Goal: Task Accomplishment & Management: Complete application form

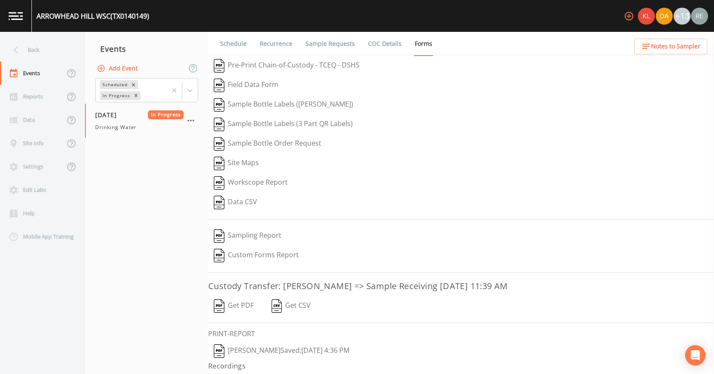
drag, startPoint x: 0, startPoint y: 0, endPoint x: 40, endPoint y: 53, distance: 65.8
click at [40, 52] on div "Back" at bounding box center [38, 49] width 76 height 23
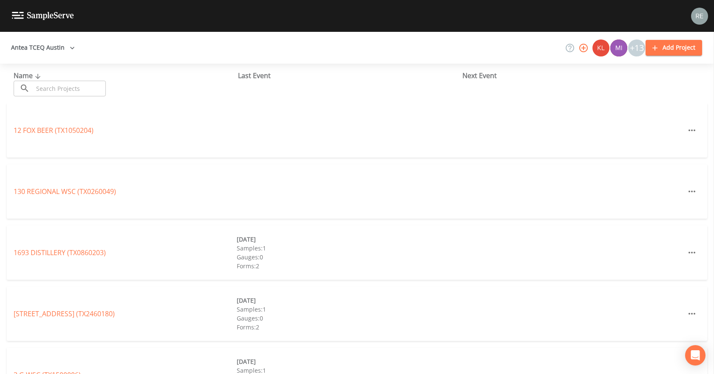
click at [75, 93] on input "text" at bounding box center [69, 89] width 73 height 16
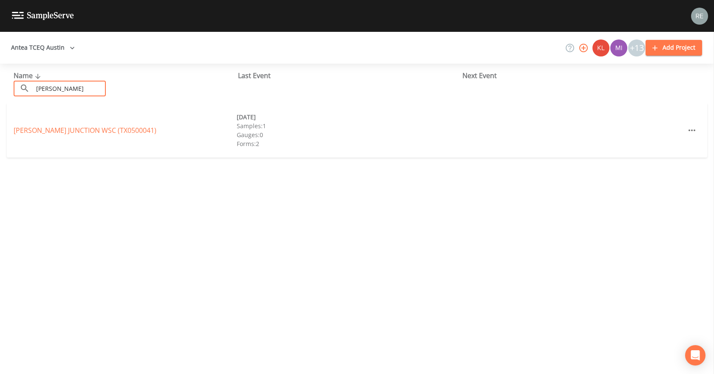
type input "[PERSON_NAME]"
click at [41, 124] on div "[PERSON_NAME][GEOGRAPHIC_DATA] (TX0500041) [DATE] Samples: 1 Gauges: 0 Forms: 2" at bounding box center [357, 130] width 700 height 54
click at [40, 127] on link "[PERSON_NAME][GEOGRAPHIC_DATA] (TX0500041)" at bounding box center [85, 130] width 143 height 9
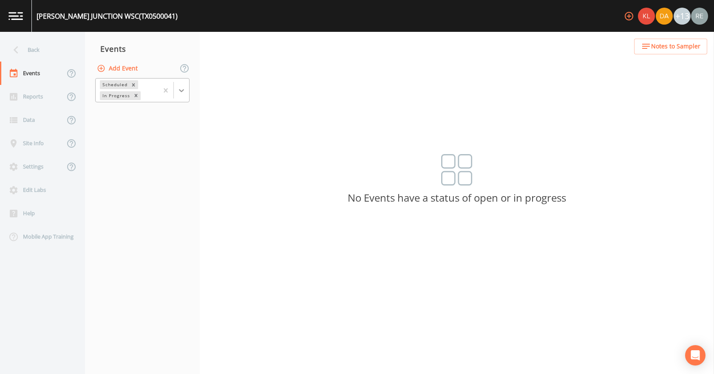
click at [179, 84] on div at bounding box center [181, 90] width 15 height 15
click at [127, 146] on nav "Events Add Event 1 result available. Use Up and Down to choose options, press E…" at bounding box center [142, 203] width 115 height 342
click at [119, 71] on button "Add Event" at bounding box center [118, 69] width 46 height 16
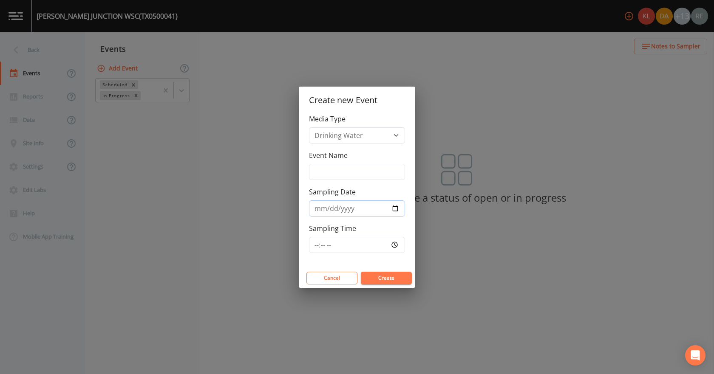
click at [397, 211] on input "Sampling Date" at bounding box center [357, 209] width 96 height 16
type input "[DATE]"
click at [376, 278] on button "Create" at bounding box center [386, 278] width 51 height 13
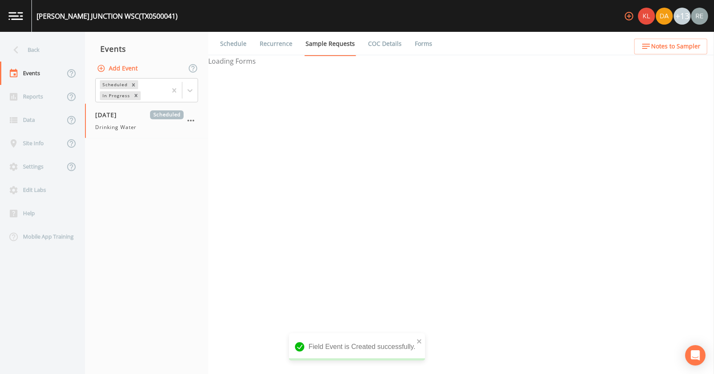
click at [121, 129] on span "Drinking Water" at bounding box center [115, 128] width 41 height 8
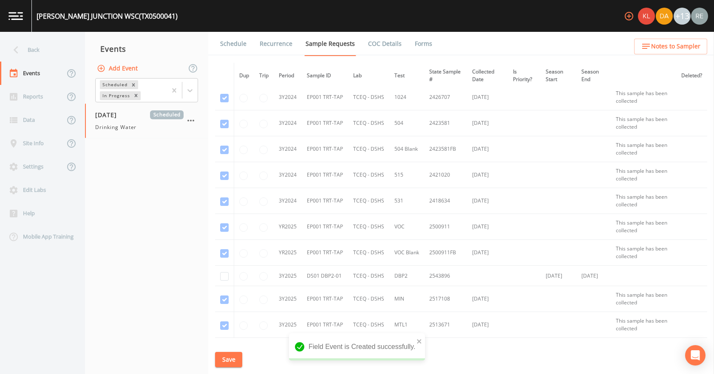
scroll to position [148, 0]
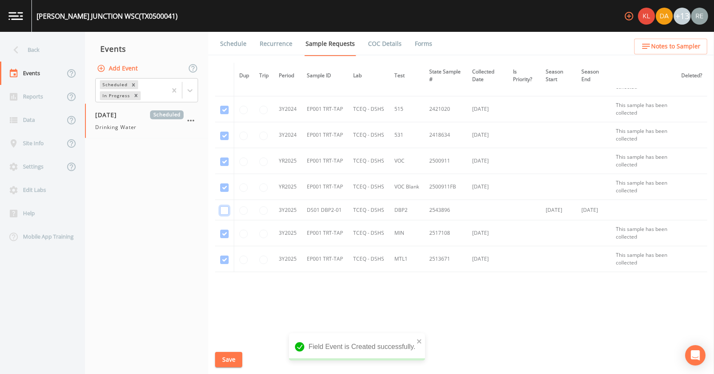
click at [226, 213] on input "checkbox" at bounding box center [224, 210] width 8 height 8
checkbox input "true"
click at [237, 354] on button "Save" at bounding box center [228, 360] width 27 height 16
click at [232, 44] on link "Schedule" at bounding box center [233, 44] width 29 height 24
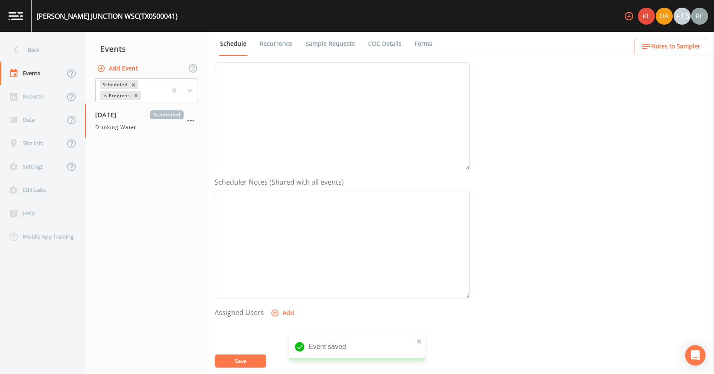
scroll to position [212, 0]
click at [286, 222] on button "Add" at bounding box center [283, 222] width 28 height 16
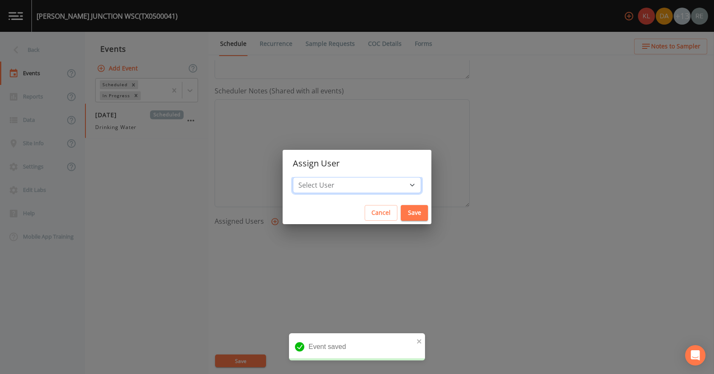
click at [331, 183] on select "Select User [PERSON_NAME] [PERSON_NAME] [PERSON_NAME] [PERSON_NAME] [PERSON_NAM…" at bounding box center [357, 185] width 128 height 16
select select "cda467bf-2385-465e-b0d0-2ef008f7967e"
click at [319, 177] on select "Select User [PERSON_NAME] [PERSON_NAME] [PERSON_NAME] [PERSON_NAME] [PERSON_NAM…" at bounding box center [357, 185] width 128 height 16
click at [401, 210] on button "Save" at bounding box center [414, 213] width 27 height 16
select select
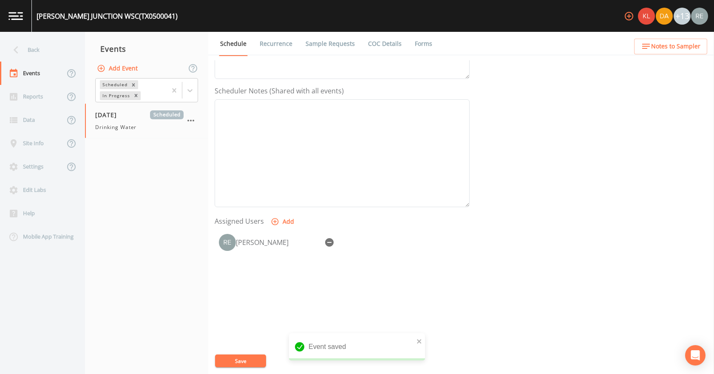
click at [257, 363] on button "Save" at bounding box center [240, 361] width 51 height 13
click at [41, 52] on div "Back" at bounding box center [38, 49] width 76 height 23
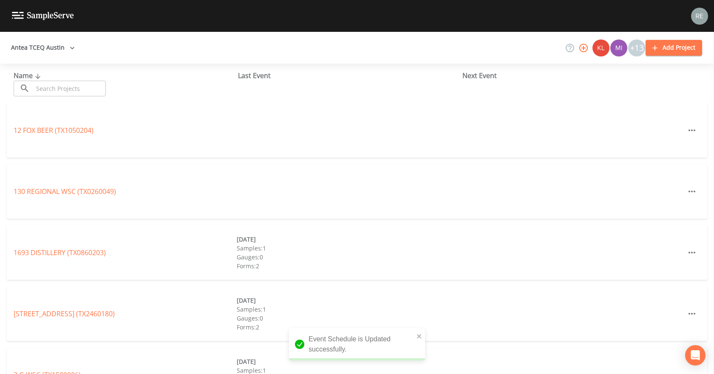
click at [56, 88] on input "text" at bounding box center [69, 89] width 73 height 16
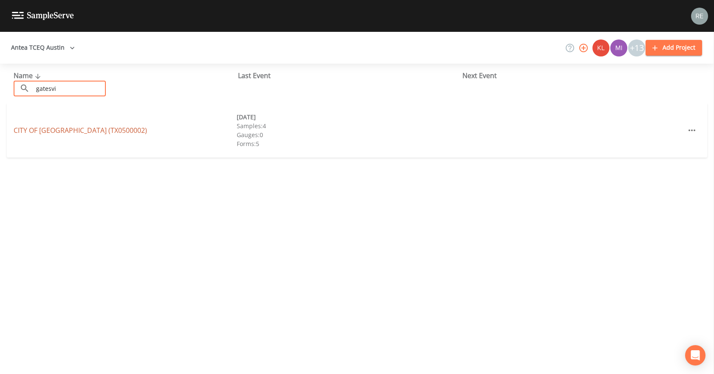
type input "gatesvi"
click at [54, 129] on link "CITY OF [GEOGRAPHIC_DATA] (TX0500002)" at bounding box center [80, 130] width 133 height 9
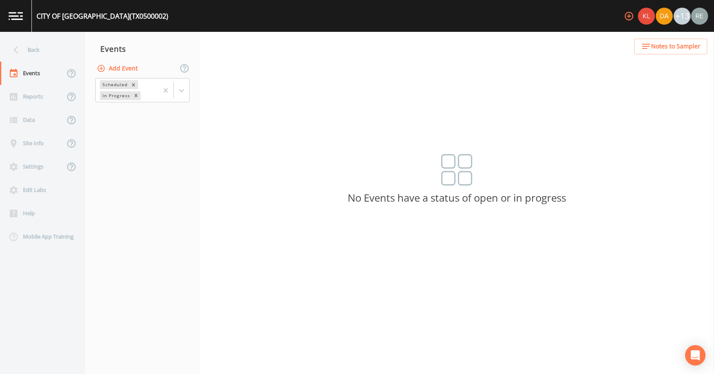
click at [103, 67] on icon "button" at bounding box center [101, 68] width 8 height 8
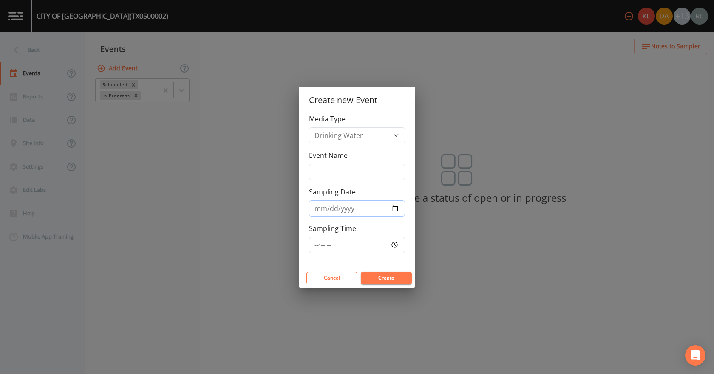
click at [393, 206] on input "Sampling Date" at bounding box center [357, 209] width 96 height 16
type input "[DATE]"
click at [377, 275] on button "Create" at bounding box center [386, 278] width 51 height 13
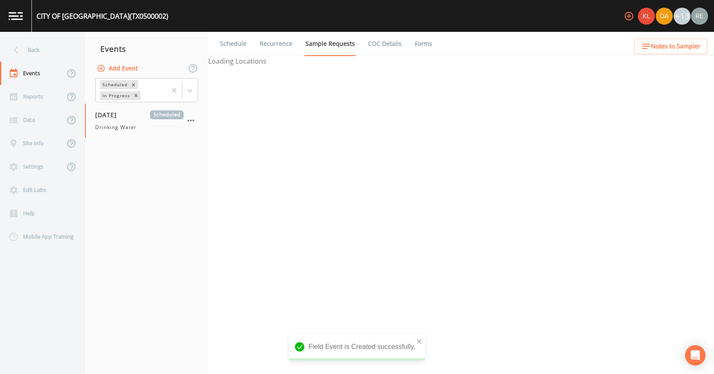
click at [119, 124] on span "Drinking Water" at bounding box center [115, 128] width 41 height 8
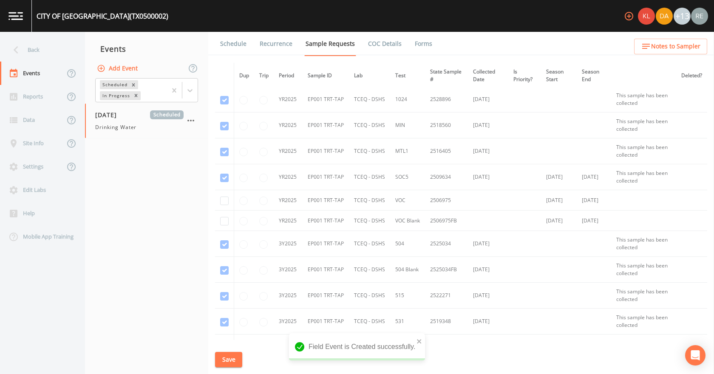
scroll to position [552, 0]
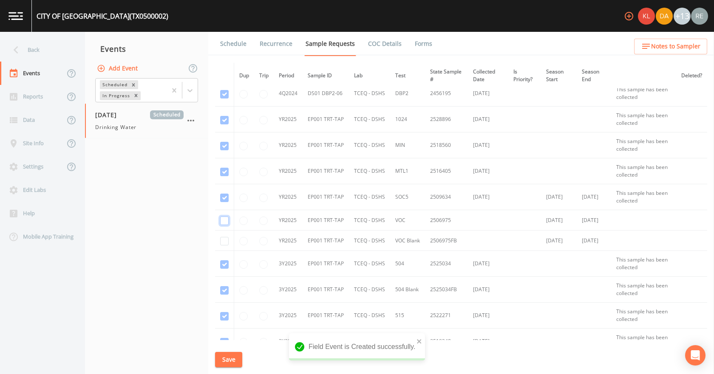
click at [221, 223] on input "checkbox" at bounding box center [224, 221] width 8 height 8
checkbox input "true"
click at [224, 238] on input "checkbox" at bounding box center [224, 241] width 8 height 8
checkbox input "true"
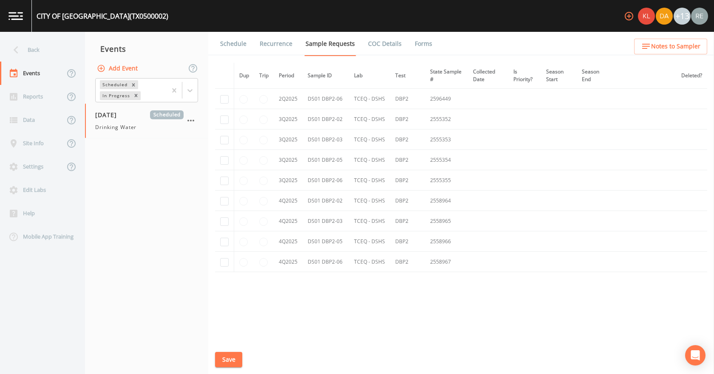
scroll to position [1044, 0]
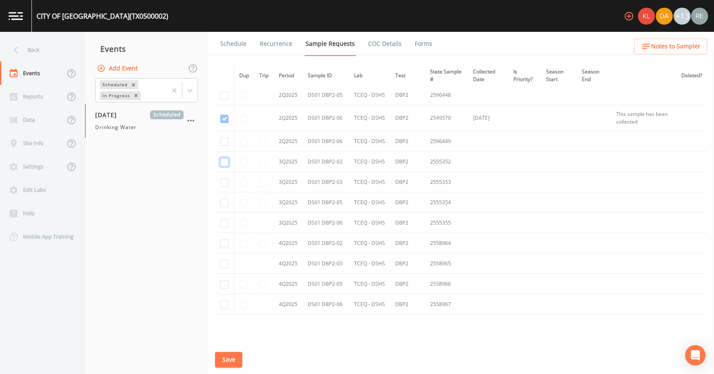
click at [226, 158] on input "checkbox" at bounding box center [224, 162] width 8 height 8
checkbox input "true"
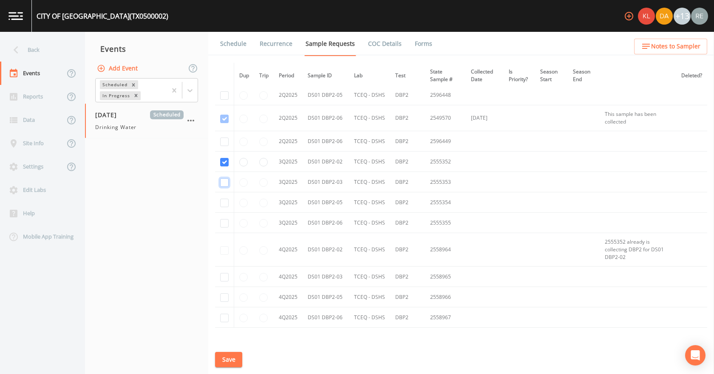
click at [225, 182] on input "checkbox" at bounding box center [224, 182] width 8 height 8
checkbox input "true"
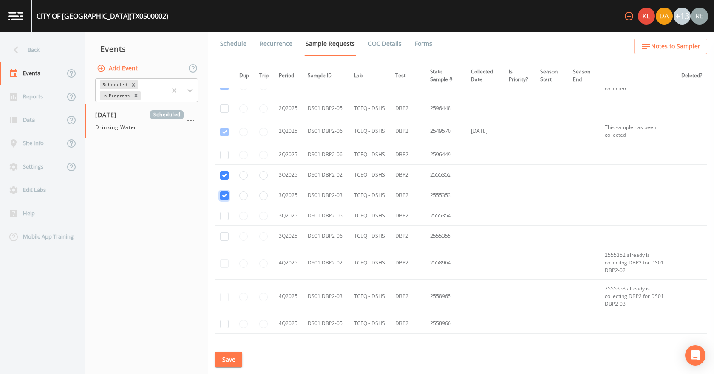
scroll to position [1070, 0]
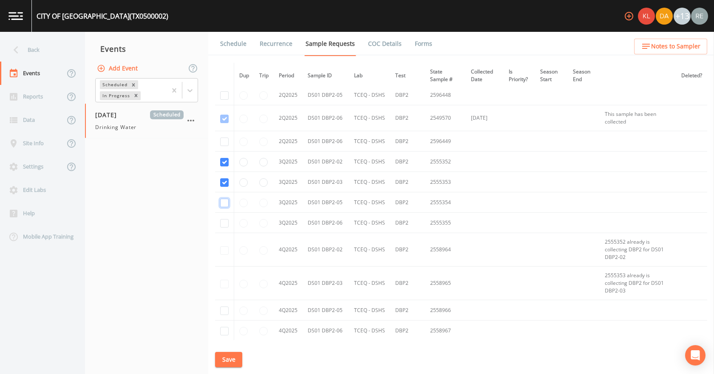
click at [224, 201] on input "checkbox" at bounding box center [224, 203] width 8 height 8
checkbox input "true"
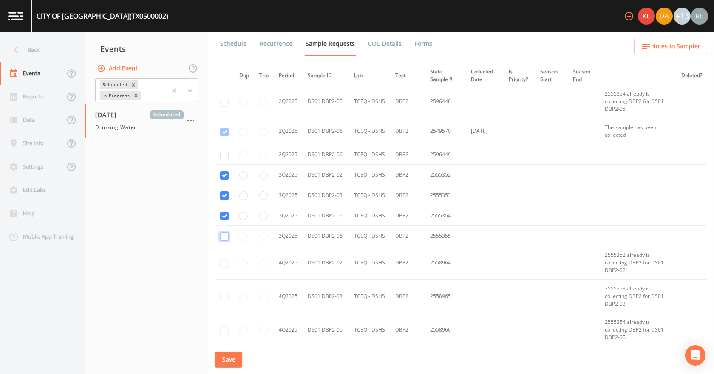
click at [223, 238] on input "checkbox" at bounding box center [224, 236] width 8 height 8
checkbox input "true"
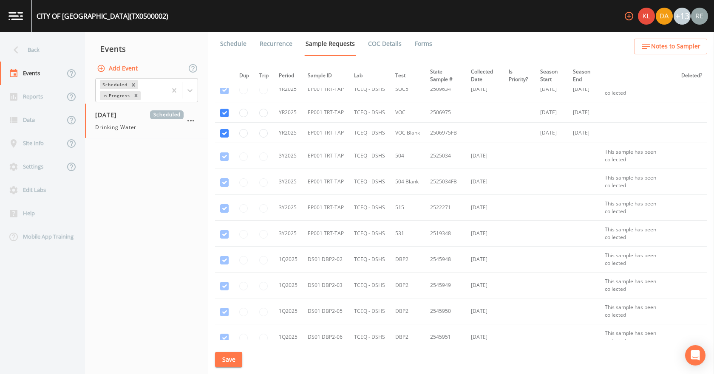
scroll to position [646, 0]
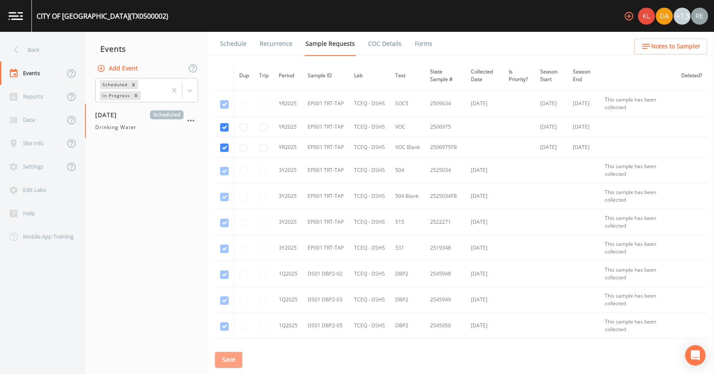
click at [231, 360] on button "Save" at bounding box center [228, 360] width 27 height 16
click at [45, 52] on div "Back" at bounding box center [38, 49] width 76 height 23
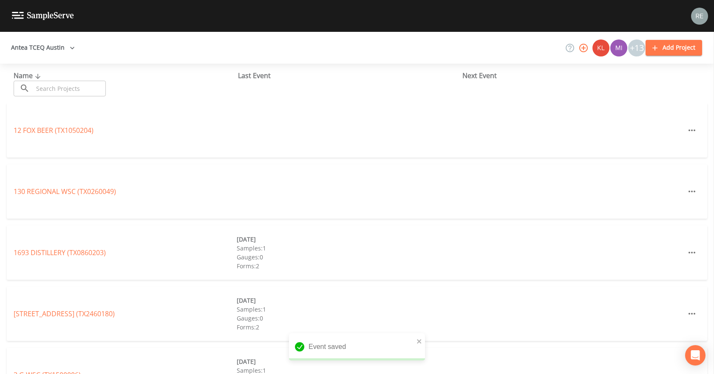
click at [44, 86] on input "text" at bounding box center [69, 89] width 73 height 16
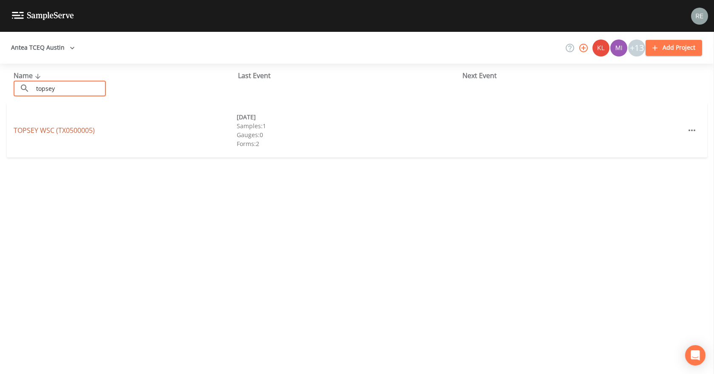
type input "topsey"
click at [65, 128] on link "TOPSEY WSC (TX0500005)" at bounding box center [54, 130] width 81 height 9
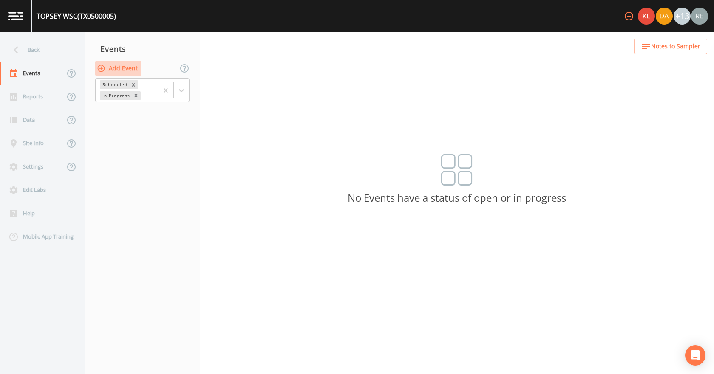
click at [132, 70] on button "Add Event" at bounding box center [118, 69] width 46 height 16
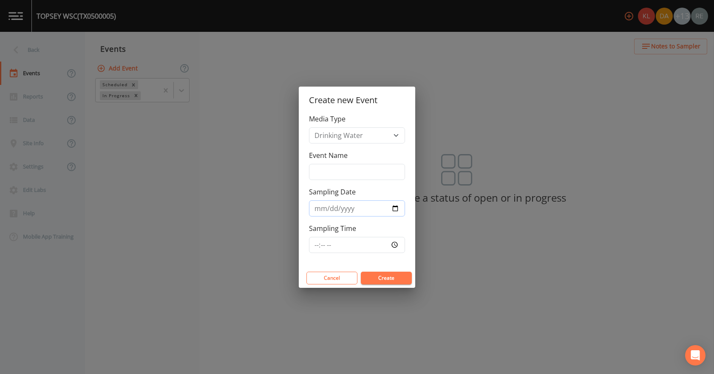
click at [397, 206] on input "Sampling Date" at bounding box center [357, 209] width 96 height 16
type input "[DATE]"
click at [395, 273] on button "Create" at bounding box center [386, 278] width 51 height 13
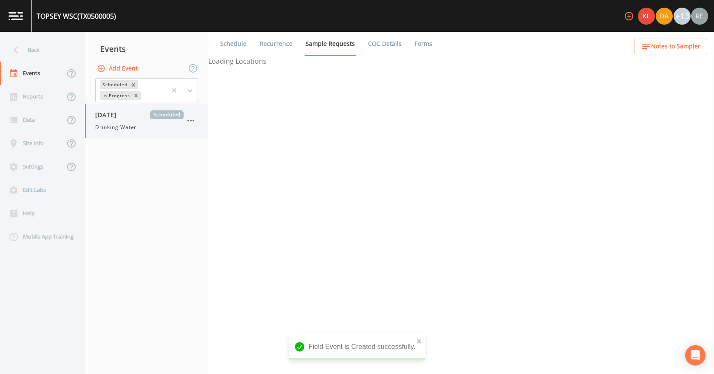
click at [130, 129] on span "Drinking Water" at bounding box center [115, 128] width 41 height 8
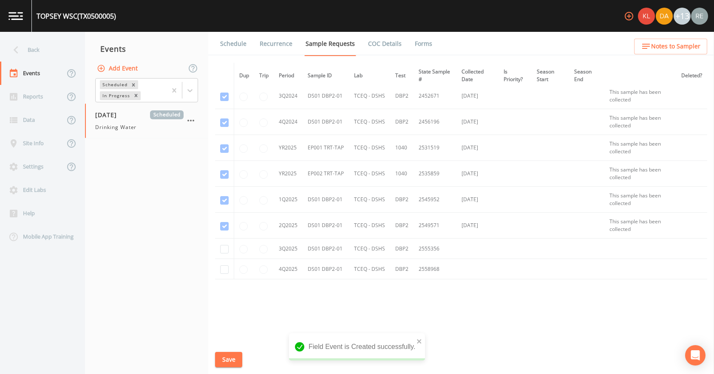
scroll to position [116, 0]
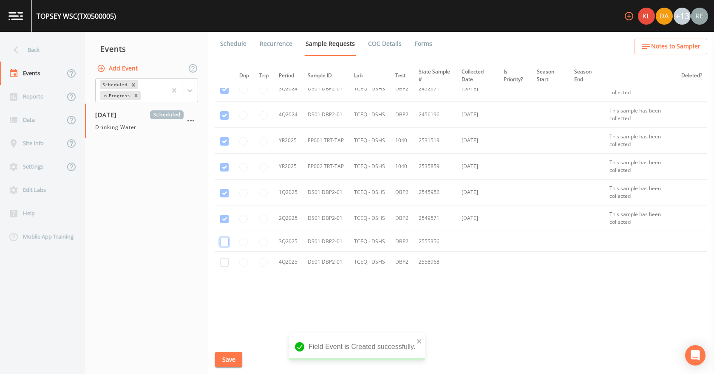
click at [224, 241] on input "checkbox" at bounding box center [224, 242] width 8 height 8
checkbox input "true"
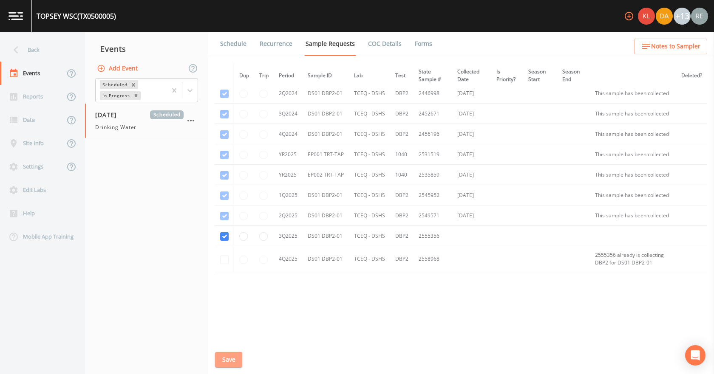
click at [227, 360] on button "Save" at bounding box center [228, 360] width 27 height 16
click at [221, 46] on link "Schedule" at bounding box center [233, 44] width 29 height 24
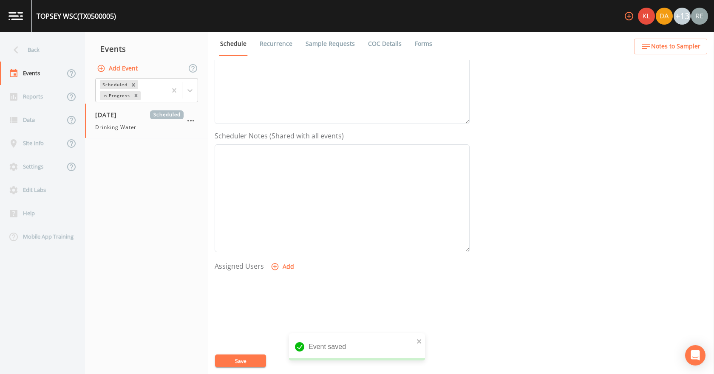
scroll to position [170, 0]
click at [281, 262] on button "Add" at bounding box center [283, 265] width 28 height 16
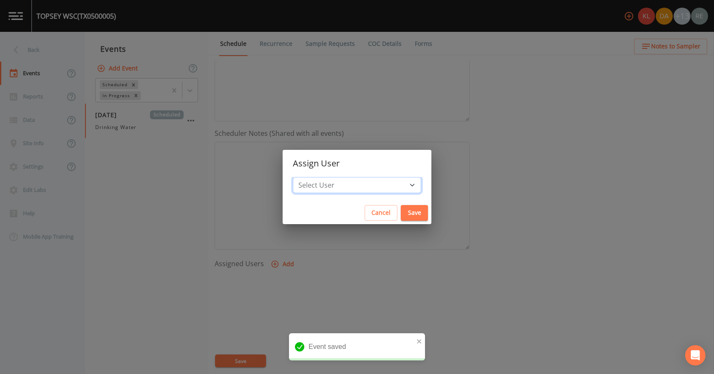
click at [355, 182] on select "Select User [PERSON_NAME] [PERSON_NAME] [PERSON_NAME] [PERSON_NAME] [PERSON_NAM…" at bounding box center [357, 185] width 128 height 16
select select "cda467bf-2385-465e-b0d0-2ef008f7967e"
click at [319, 177] on select "Select User [PERSON_NAME] [PERSON_NAME] [PERSON_NAME] [PERSON_NAME] [PERSON_NAM…" at bounding box center [357, 185] width 128 height 16
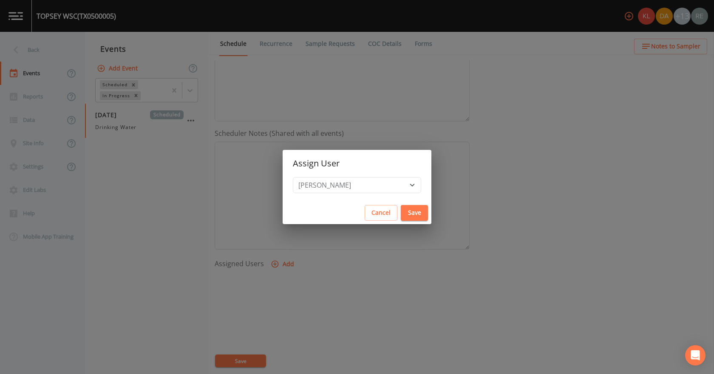
click at [401, 212] on button "Save" at bounding box center [414, 213] width 27 height 16
select select
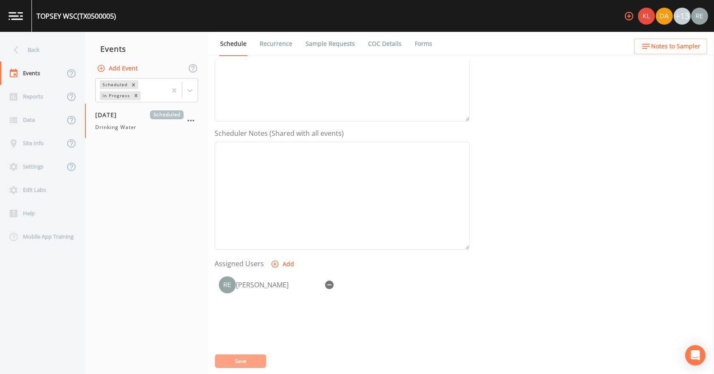
click at [228, 363] on button "Save" at bounding box center [240, 361] width 51 height 13
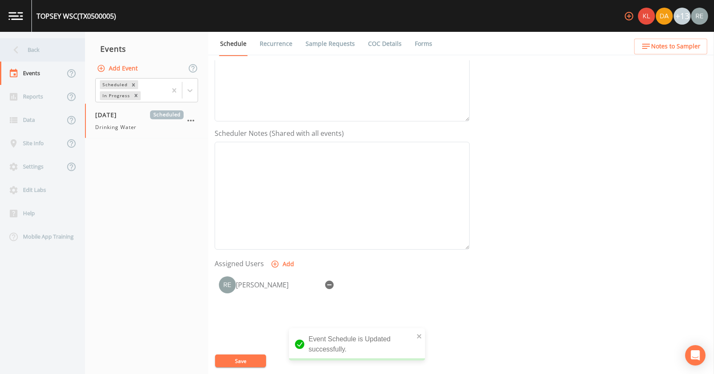
click at [20, 42] on icon at bounding box center [15, 49] width 15 height 15
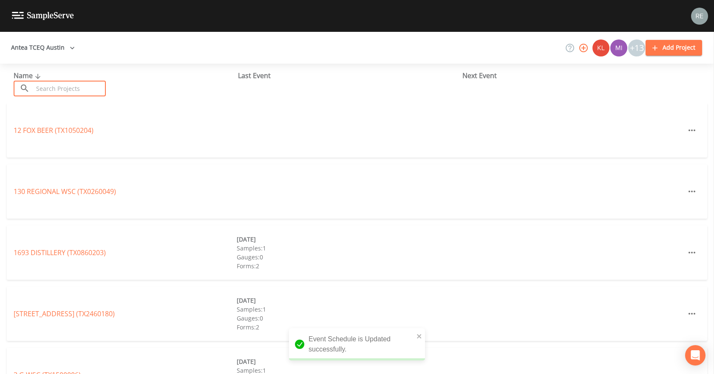
click at [39, 88] on input "text" at bounding box center [69, 89] width 73 height 16
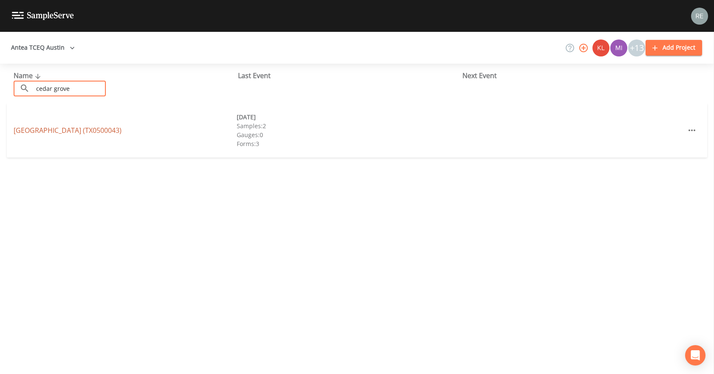
type input "cedar grove"
click at [59, 133] on link "[GEOGRAPHIC_DATA] (TX0500043)" at bounding box center [68, 130] width 108 height 9
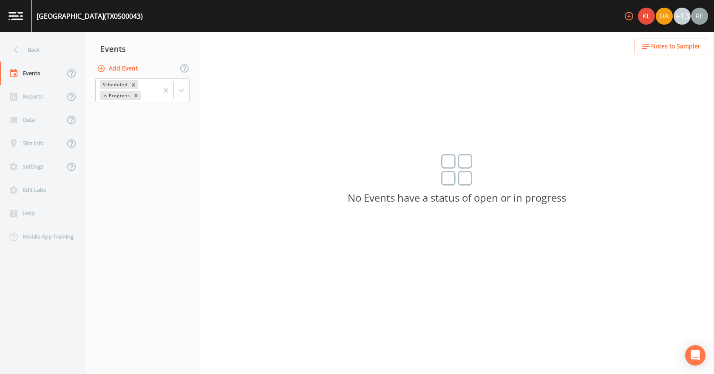
click at [119, 73] on button "Add Event" at bounding box center [118, 69] width 46 height 16
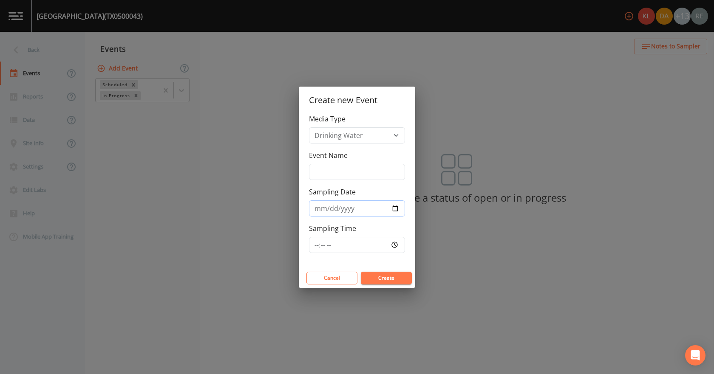
click at [393, 206] on input "Sampling Date" at bounding box center [357, 209] width 96 height 16
type input "[DATE]"
click at [368, 275] on button "Create" at bounding box center [386, 278] width 51 height 13
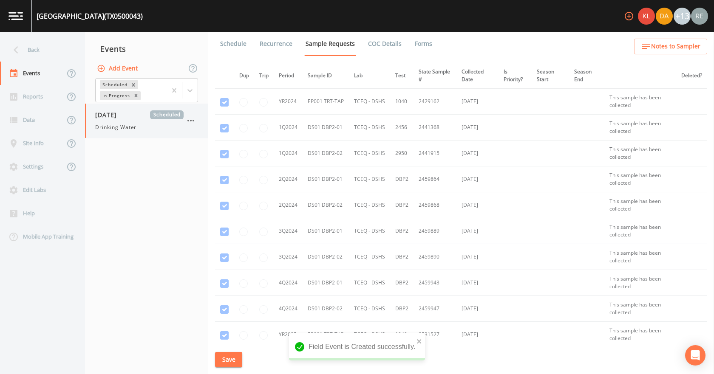
click at [120, 124] on span "Drinking Water" at bounding box center [115, 128] width 41 height 8
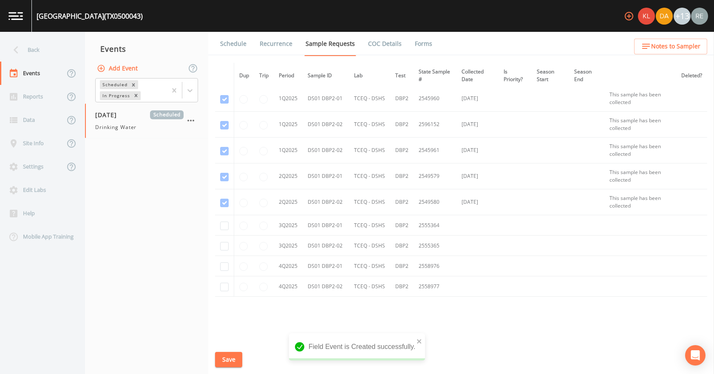
scroll to position [287, 0]
click at [226, 201] on input "checkbox" at bounding box center [224, 201] width 8 height 8
checkbox input "true"
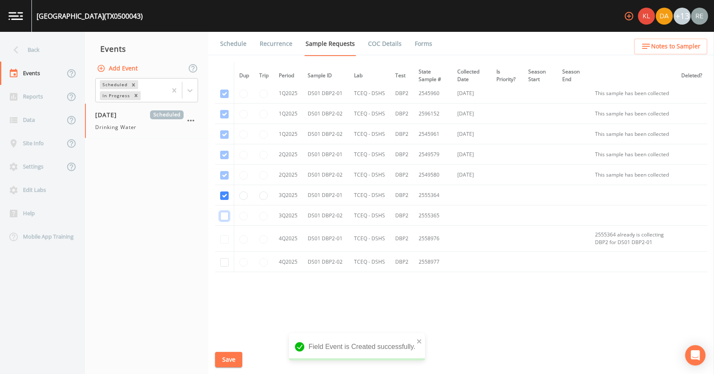
click at [223, 220] on input "checkbox" at bounding box center [224, 216] width 8 height 8
checkbox input "true"
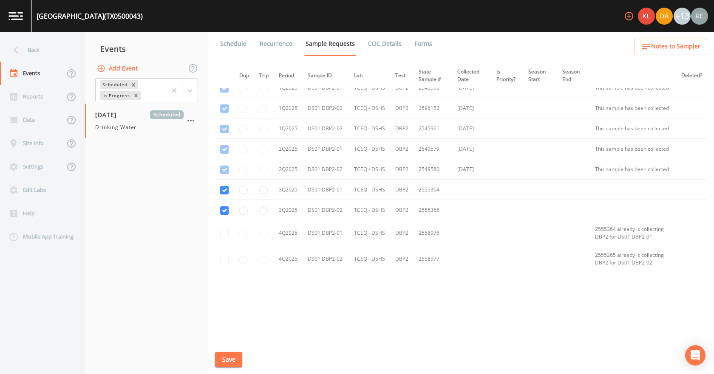
click at [237, 361] on button "Save" at bounding box center [228, 360] width 27 height 16
click at [228, 48] on link "Schedule" at bounding box center [233, 44] width 29 height 24
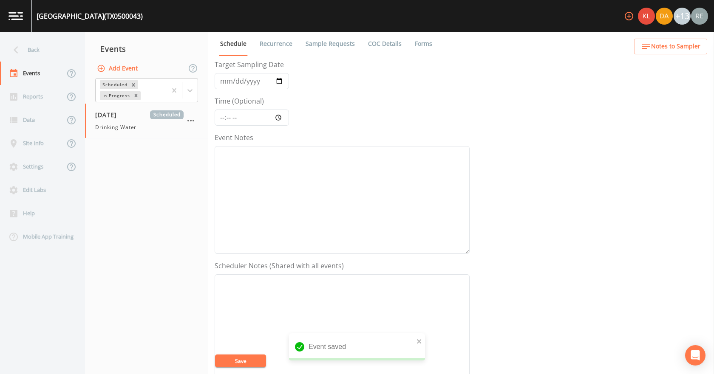
scroll to position [170, 0]
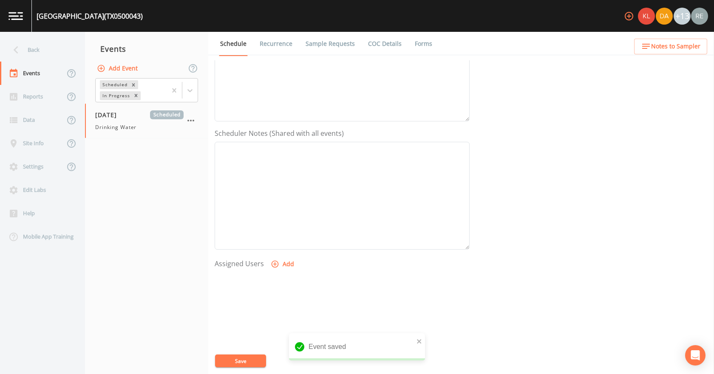
click at [274, 268] on icon "button" at bounding box center [274, 264] width 7 height 7
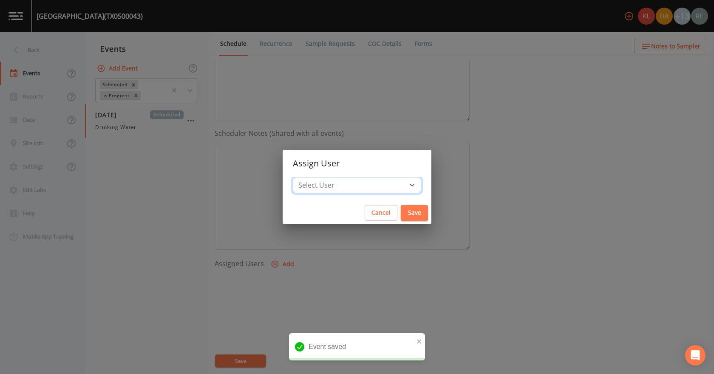
click at [328, 185] on select "Select User [PERSON_NAME] [PERSON_NAME] [PERSON_NAME] [PERSON_NAME] [PERSON_NAM…" at bounding box center [357, 185] width 128 height 16
select select "cda467bf-2385-465e-b0d0-2ef008f7967e"
click at [319, 177] on select "Select User [PERSON_NAME] [PERSON_NAME] [PERSON_NAME] [PERSON_NAME] [PERSON_NAM…" at bounding box center [357, 185] width 128 height 16
drag, startPoint x: 383, startPoint y: 212, endPoint x: 374, endPoint y: 220, distance: 12.0
click at [401, 213] on button "Save" at bounding box center [414, 213] width 27 height 16
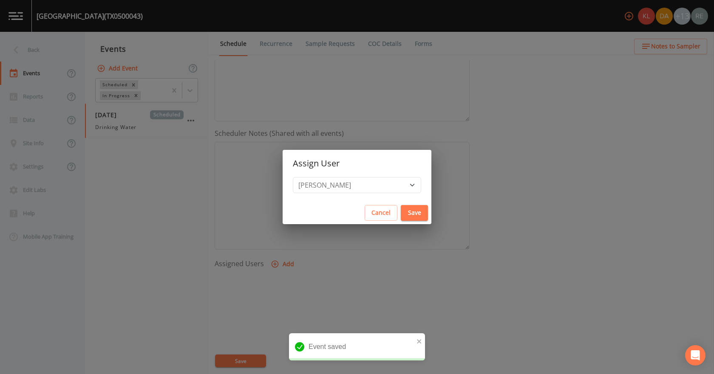
select select
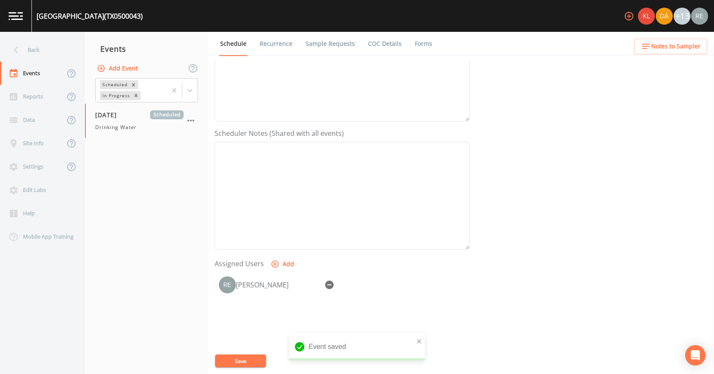
click at [240, 360] on button "Save" at bounding box center [240, 361] width 51 height 13
click at [32, 50] on div "Back" at bounding box center [38, 49] width 76 height 23
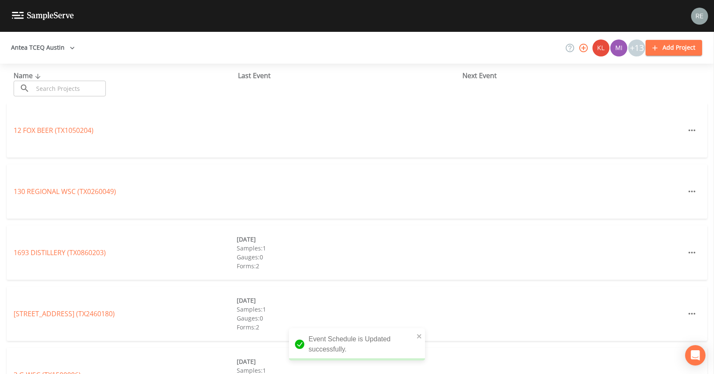
click at [56, 85] on input "text" at bounding box center [69, 89] width 73 height 16
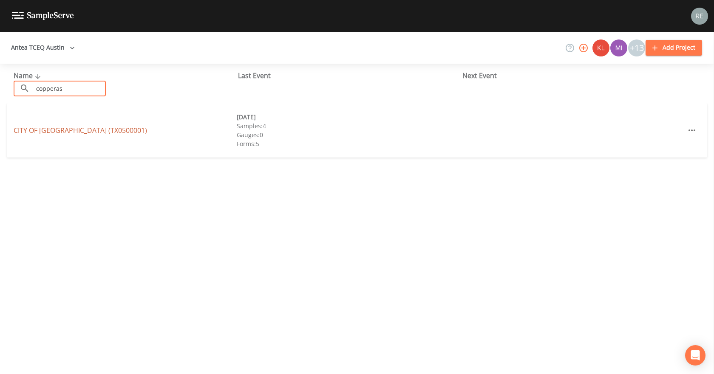
type input "copperas"
click at [31, 134] on link "CITY OF [GEOGRAPHIC_DATA] (TX0500001)" at bounding box center [80, 130] width 133 height 9
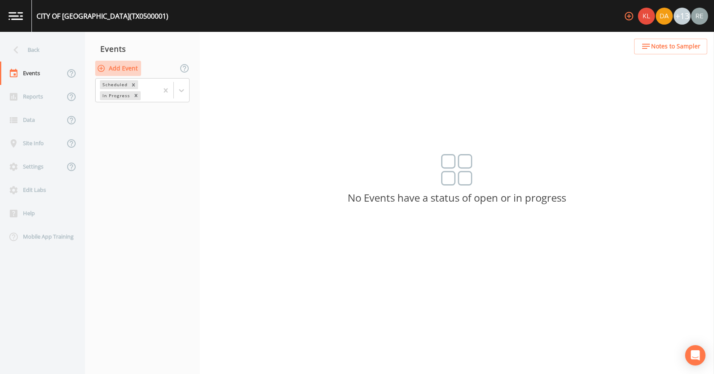
click at [106, 68] on button "Add Event" at bounding box center [118, 69] width 46 height 16
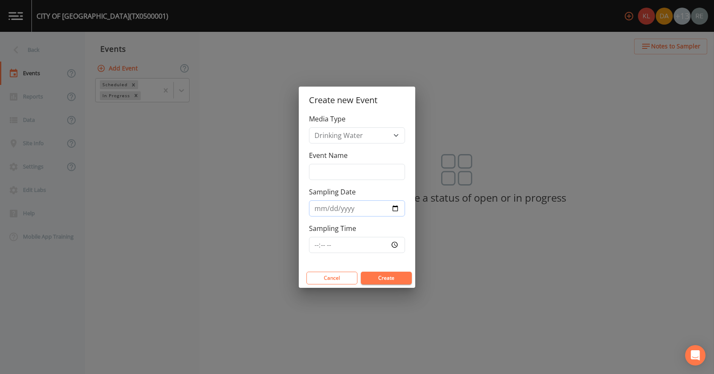
click at [396, 209] on input "Sampling Date" at bounding box center [357, 209] width 96 height 16
type input "[DATE]"
click at [376, 280] on button "Create" at bounding box center [386, 278] width 51 height 13
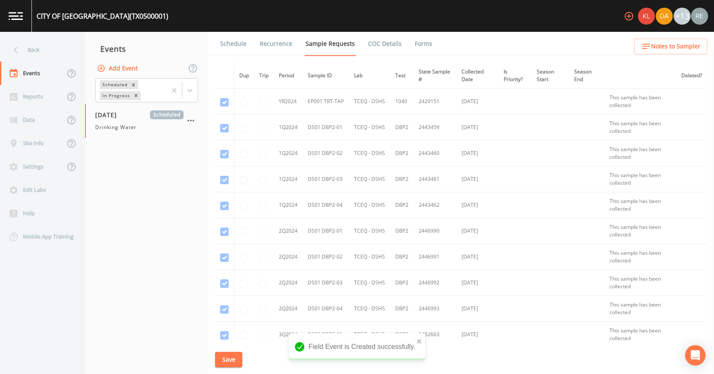
click at [125, 122] on div "[DATE] Scheduled Drinking Water" at bounding box center [139, 120] width 88 height 21
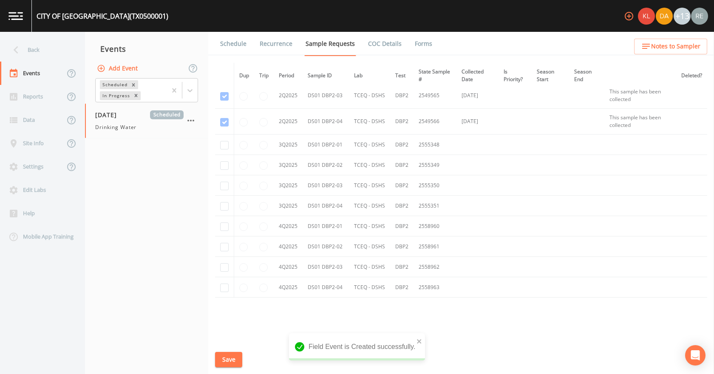
scroll to position [637, 0]
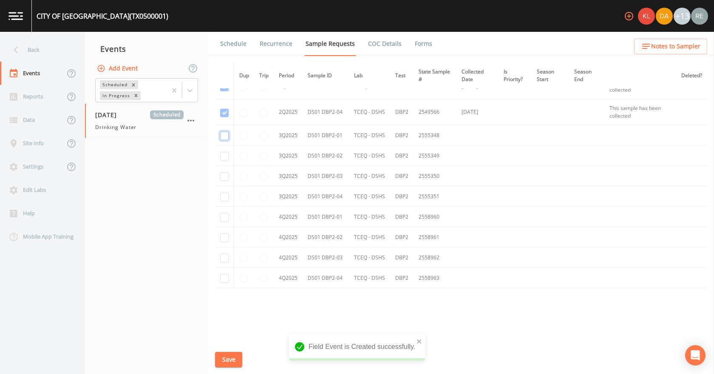
click at [223, 139] on input "checkbox" at bounding box center [224, 136] width 8 height 8
checkbox input "true"
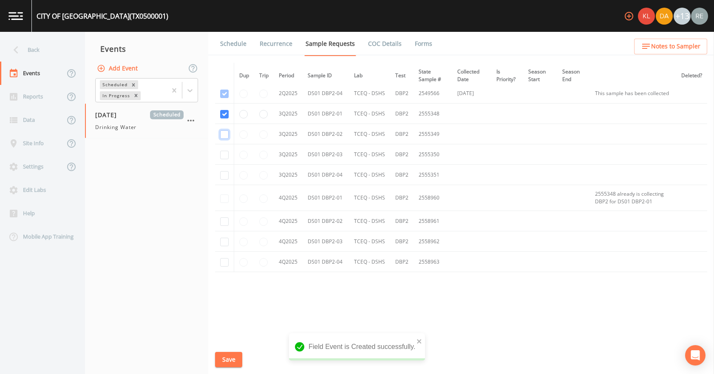
click at [223, 139] on input "checkbox" at bounding box center [224, 134] width 8 height 8
checkbox input "true"
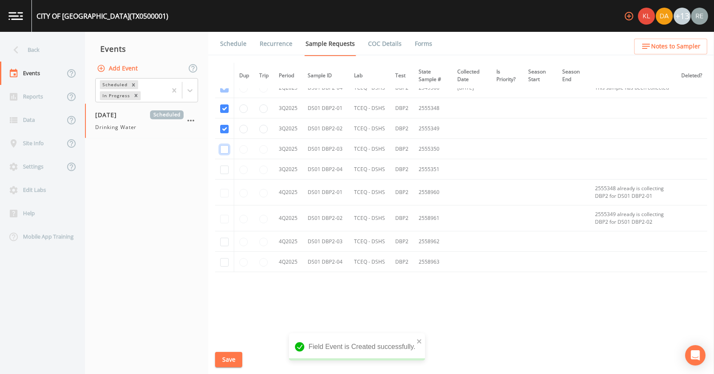
click at [225, 154] on input "checkbox" at bounding box center [224, 149] width 8 height 8
checkbox input "true"
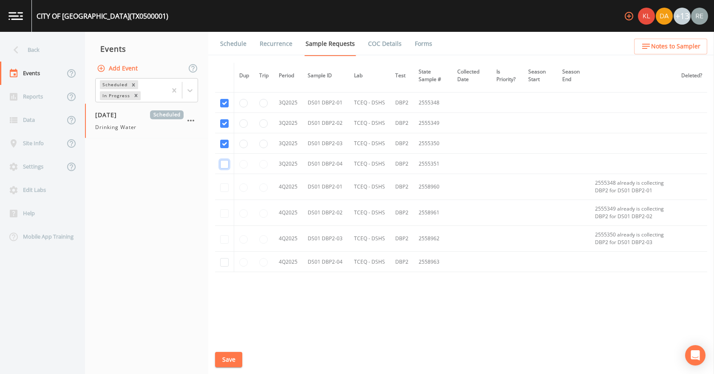
click at [223, 169] on input "checkbox" at bounding box center [224, 164] width 8 height 8
checkbox input "true"
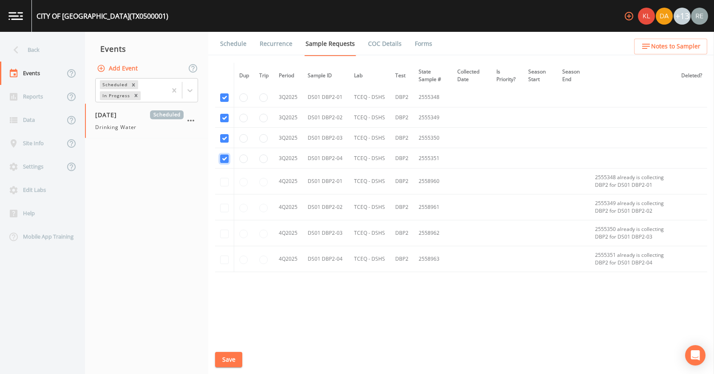
scroll to position [675, 0]
click at [234, 361] on button "Save" at bounding box center [228, 360] width 27 height 16
click at [221, 359] on button "Save" at bounding box center [228, 360] width 27 height 16
click at [239, 45] on link "Schedule" at bounding box center [233, 44] width 29 height 24
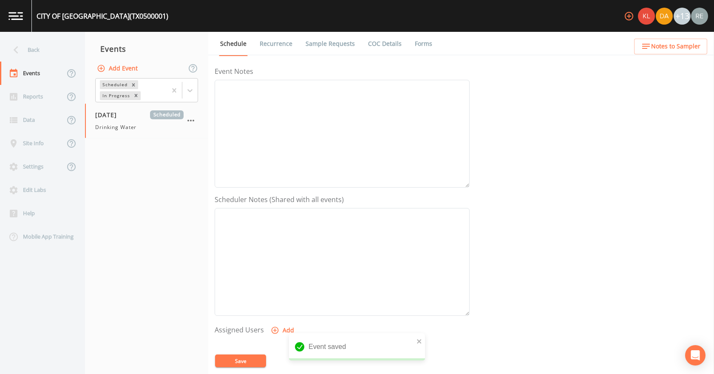
scroll to position [225, 0]
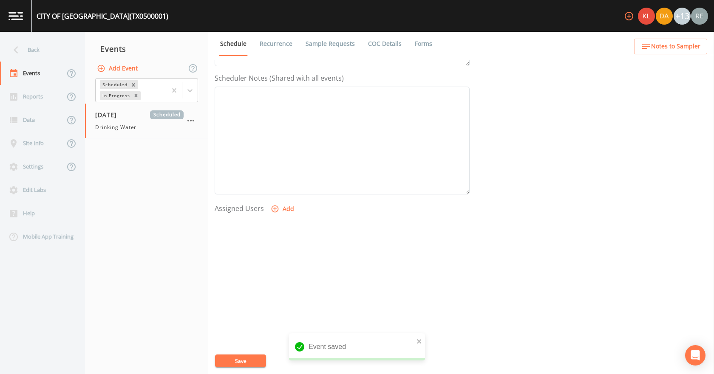
click at [292, 208] on button "Add" at bounding box center [283, 209] width 28 height 16
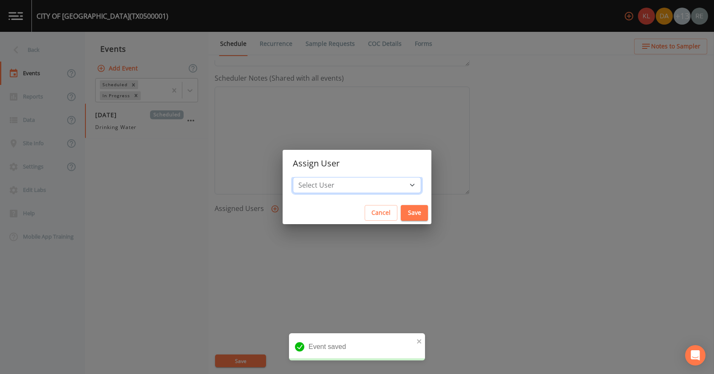
click at [333, 185] on select "Select User [PERSON_NAME] [PERSON_NAME] [PERSON_NAME] [PERSON_NAME] [PERSON_NAM…" at bounding box center [357, 185] width 128 height 16
select select "cda467bf-2385-465e-b0d0-2ef008f7967e"
click at [319, 177] on select "Select User [PERSON_NAME] [PERSON_NAME] [PERSON_NAME] [PERSON_NAME] [PERSON_NAM…" at bounding box center [357, 185] width 128 height 16
click at [401, 215] on button "Save" at bounding box center [414, 213] width 27 height 16
select select
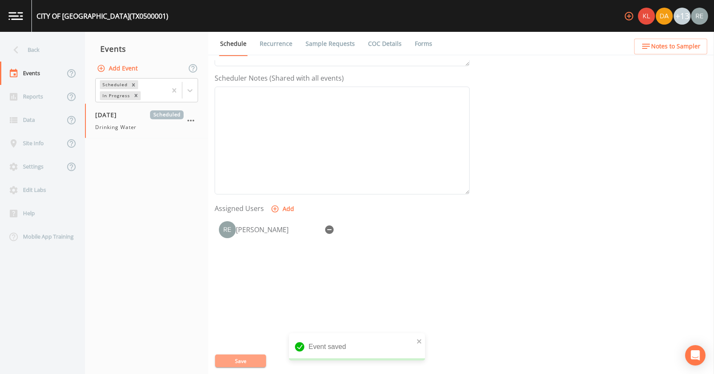
click at [249, 356] on button "Save" at bounding box center [240, 361] width 51 height 13
click at [50, 51] on div "Back" at bounding box center [38, 49] width 76 height 23
